Goal: Communication & Community: Answer question/provide support

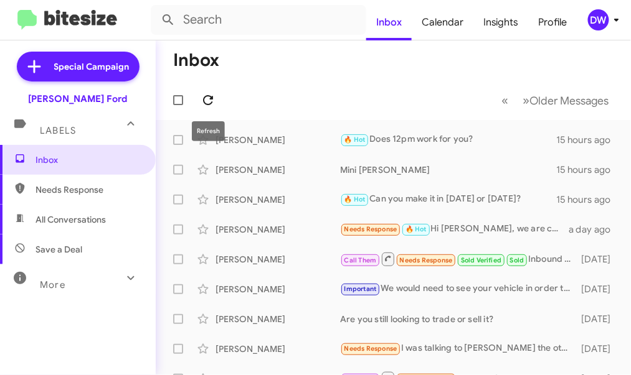
click at [210, 98] on icon at bounding box center [208, 100] width 10 height 10
click at [202, 108] on button at bounding box center [207, 100] width 25 height 25
click at [202, 100] on icon at bounding box center [207, 100] width 15 height 15
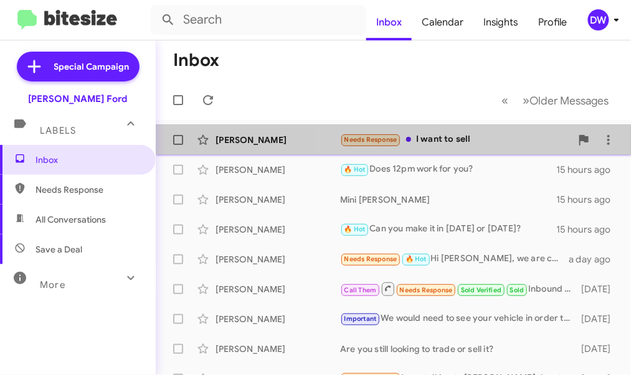
click at [457, 139] on div "Needs Response I want to sell" at bounding box center [455, 140] width 231 height 14
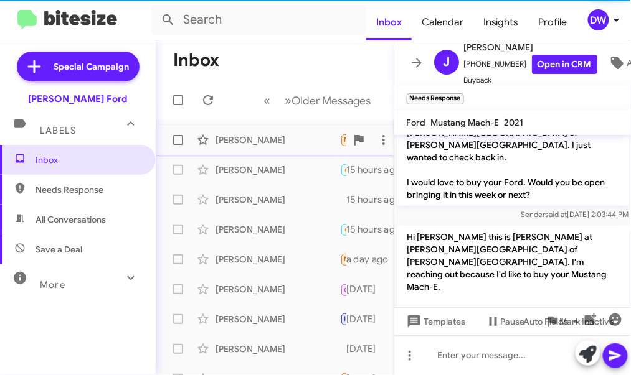
scroll to position [208, 0]
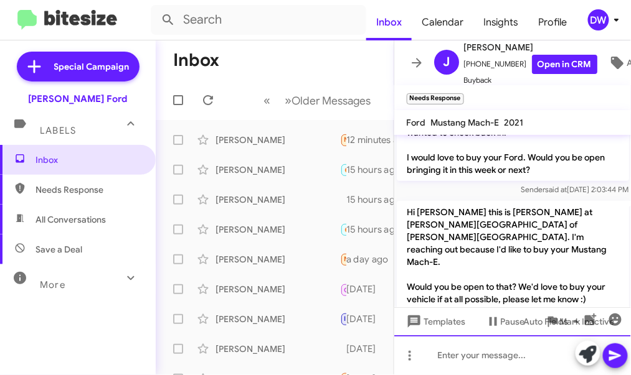
click at [443, 348] on div at bounding box center [512, 355] width 237 height 40
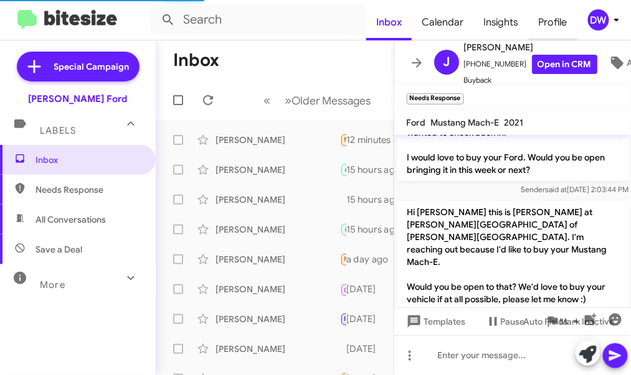
scroll to position [0, 0]
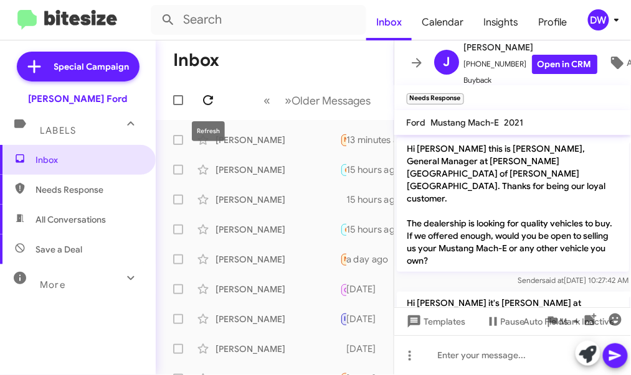
click at [213, 96] on icon at bounding box center [207, 100] width 15 height 15
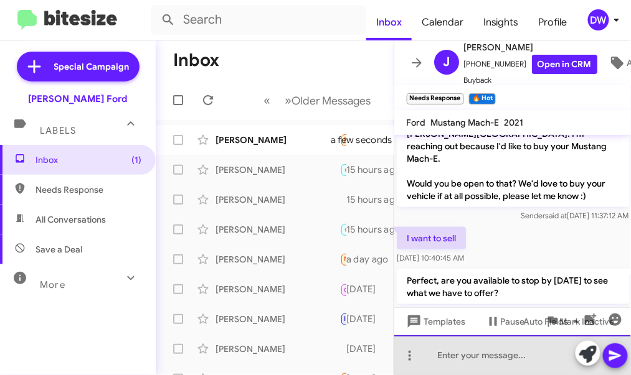
click at [489, 355] on div at bounding box center [512, 355] width 237 height 40
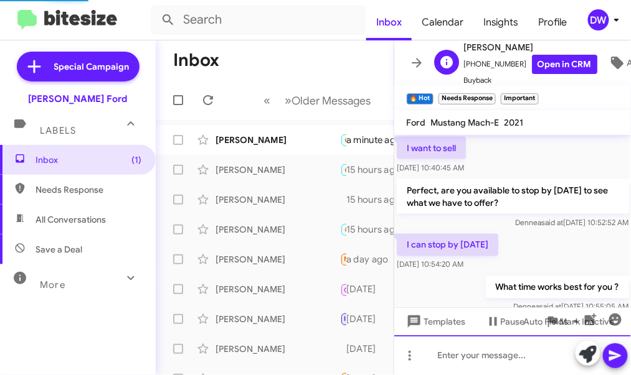
scroll to position [0, 0]
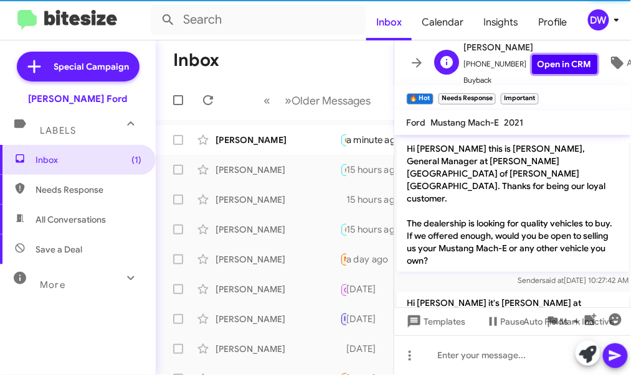
click at [541, 61] on link "Open in CRM" at bounding box center [564, 64] width 65 height 19
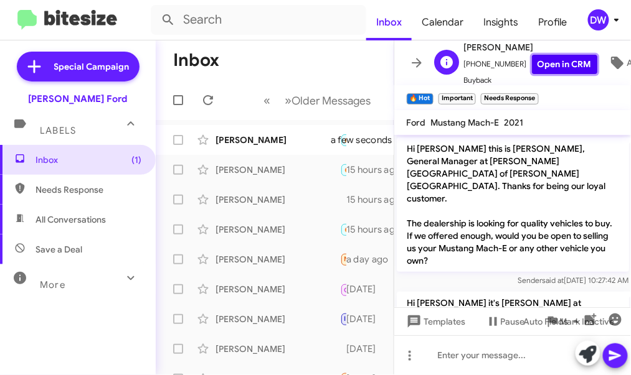
scroll to position [492, 0]
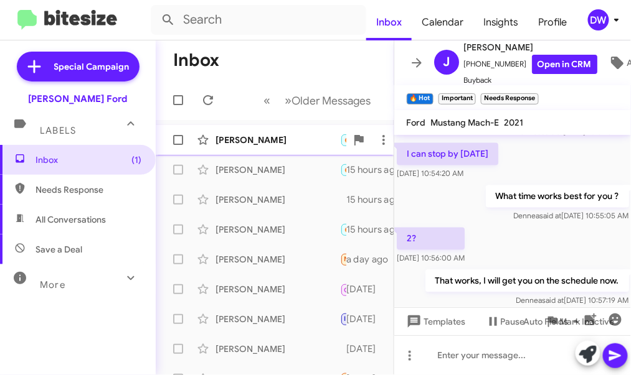
click at [307, 147] on div "[PERSON_NAME] 🔥 Hot Important Needs Response Perfect thank you a few seconds ago" at bounding box center [275, 140] width 218 height 25
click at [211, 98] on icon at bounding box center [208, 100] width 10 height 10
